Goal: Go to known website: Access a specific website the user already knows

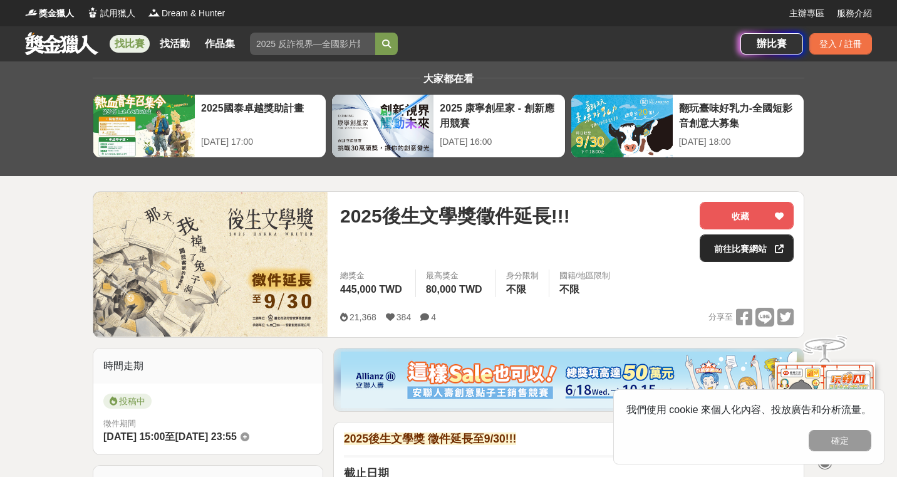
click at [747, 243] on link "前往比賽網站" at bounding box center [747, 248] width 94 height 28
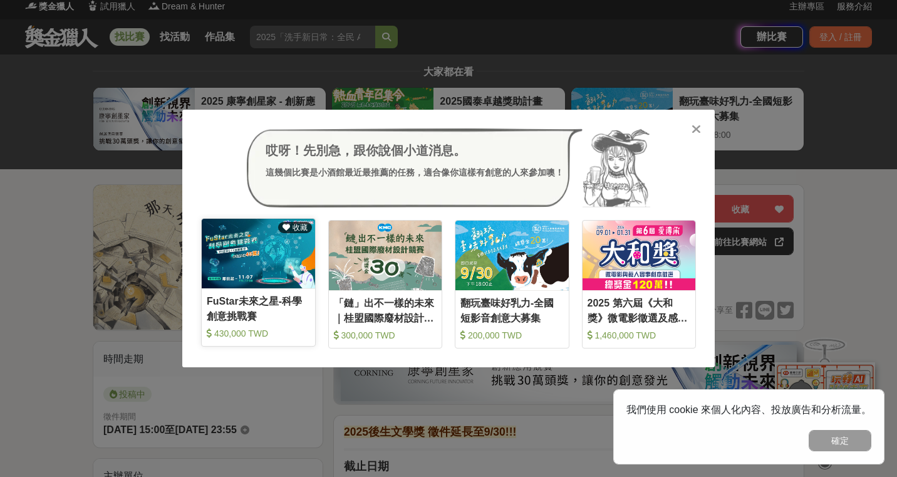
scroll to position [7, 0]
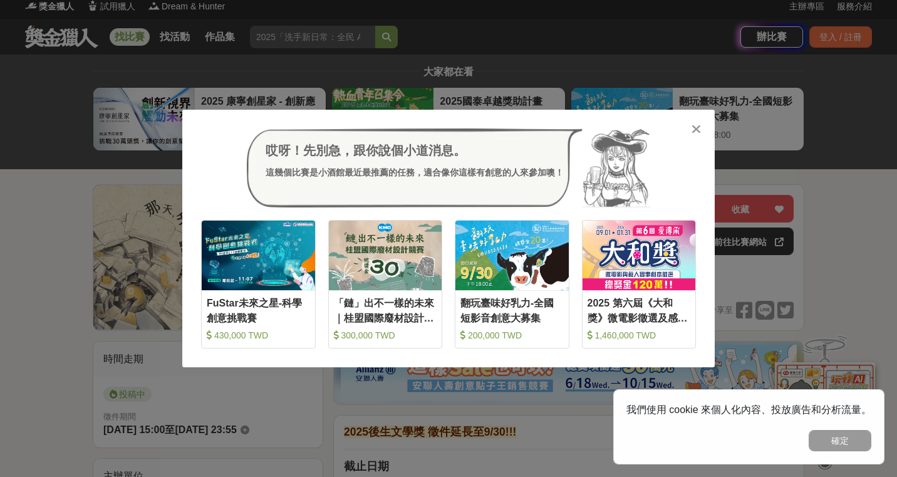
click at [697, 129] on icon at bounding box center [696, 129] width 9 height 13
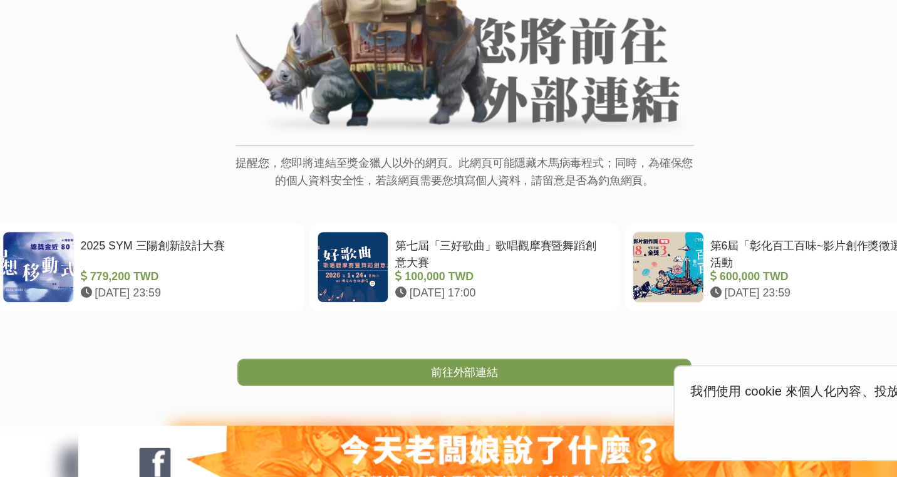
scroll to position [44, 0]
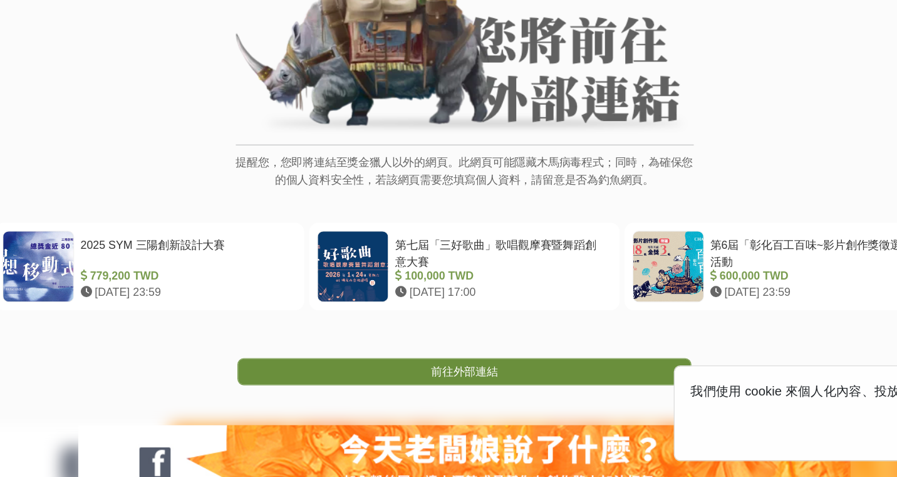
click at [421, 397] on link "前往外部連結" at bounding box center [448, 393] width 357 height 21
